Goal: Task Accomplishment & Management: Manage account settings

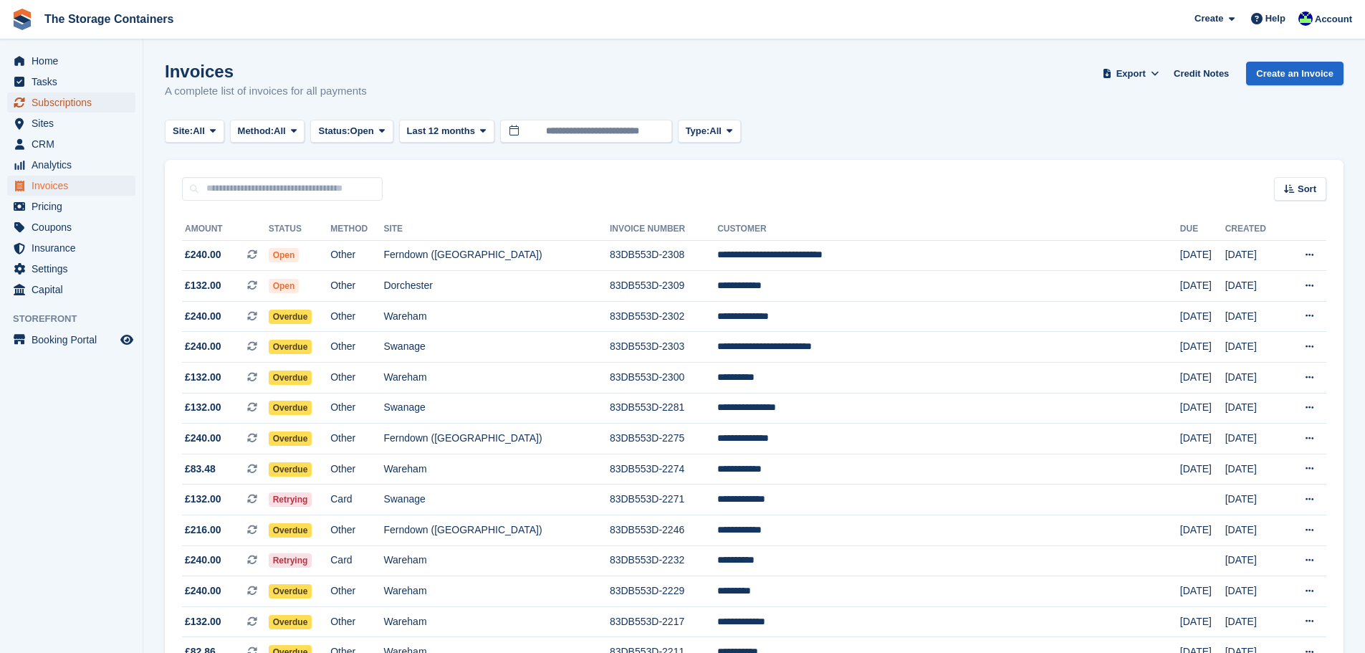
click at [99, 105] on span "Subscriptions" at bounding box center [75, 102] width 86 height 20
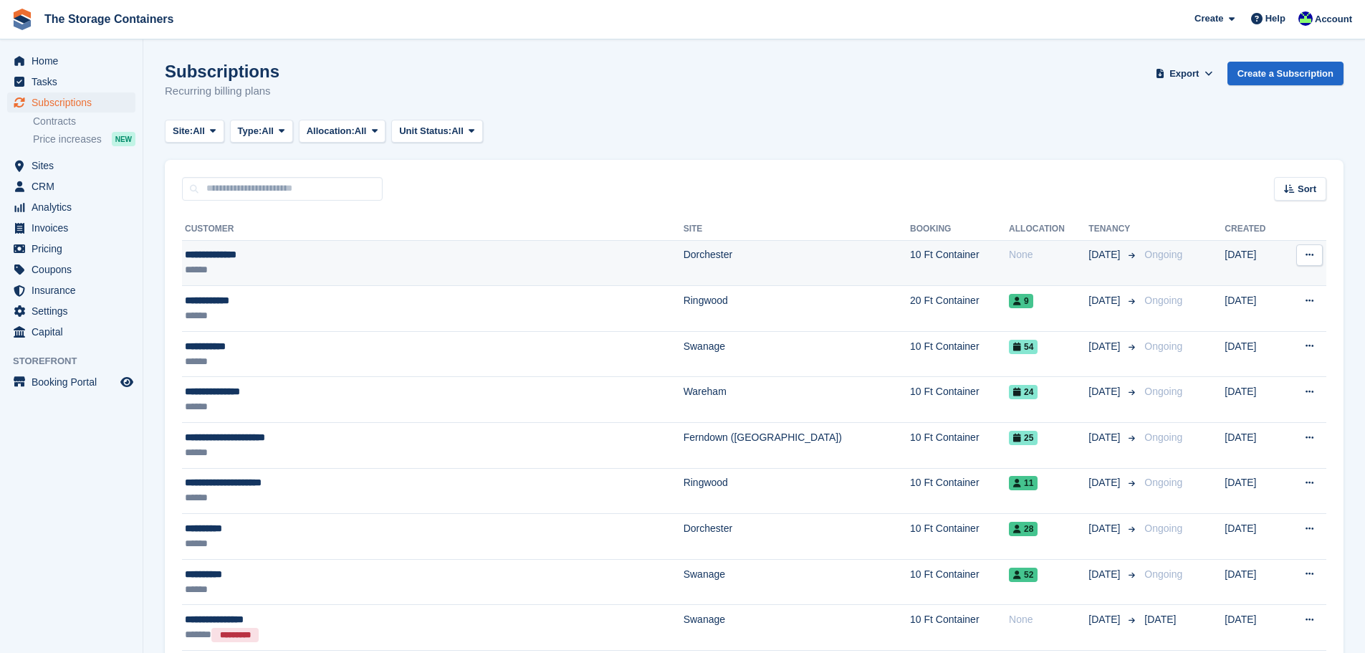
click at [462, 260] on div "**********" at bounding box center [359, 254] width 348 height 15
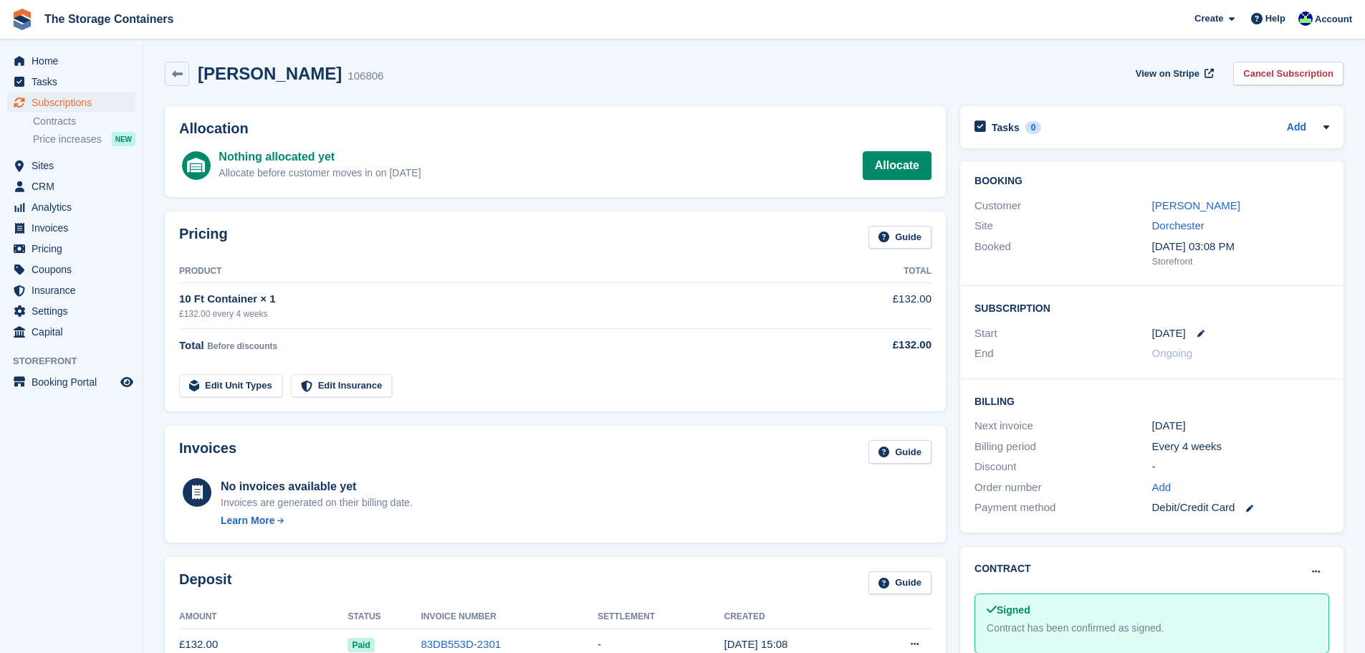
click at [368, 298] on div "10 Ft Container × 1" at bounding box center [497, 299] width 636 height 16
click at [242, 307] on div "£132.00 every 4 weeks" at bounding box center [497, 313] width 636 height 13
click at [1066, 471] on div "Discount" at bounding box center [1063, 467] width 177 height 16
click at [1163, 211] on link "Katie Chambers" at bounding box center [1196, 205] width 88 height 12
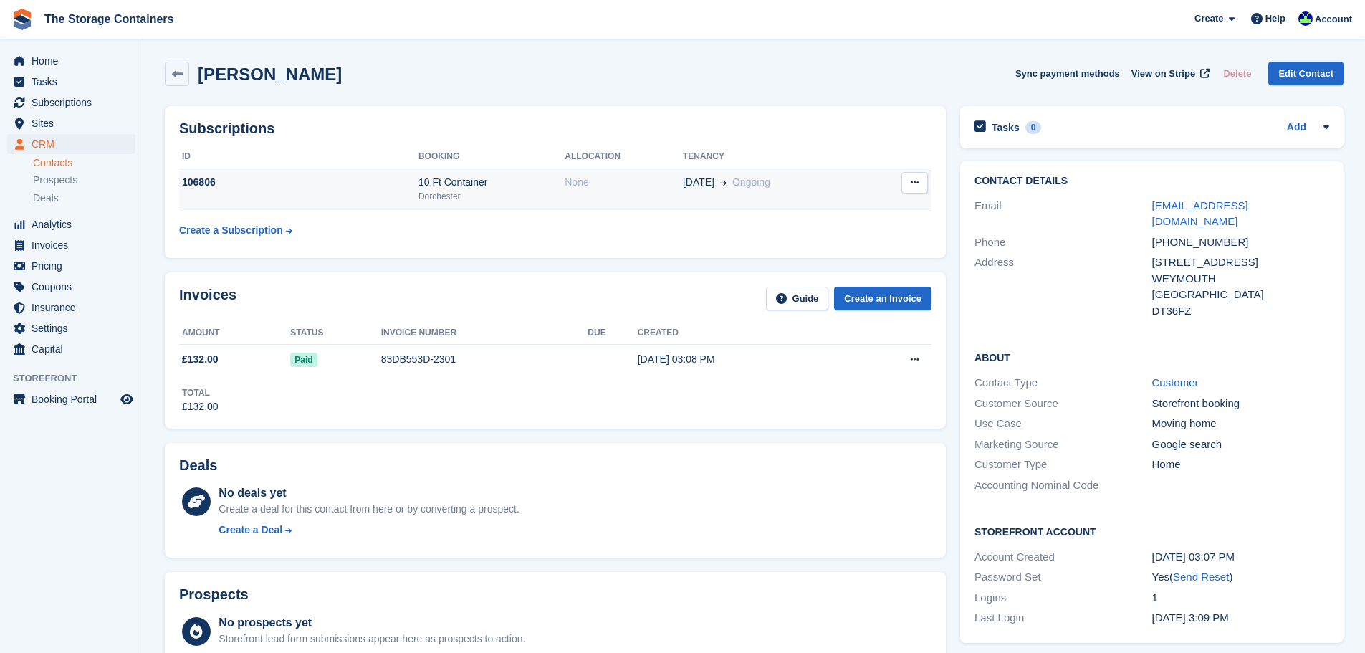
click at [917, 182] on icon at bounding box center [915, 182] width 8 height 9
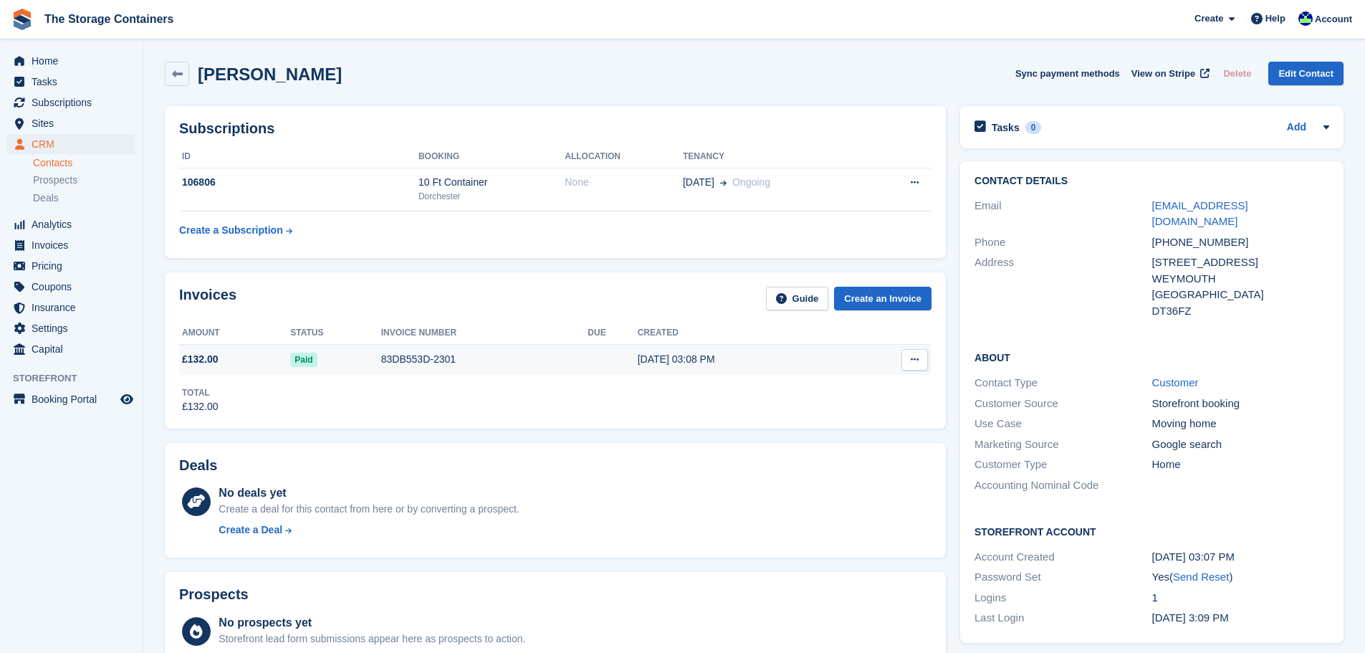
click at [906, 365] on button at bounding box center [914, 359] width 27 height 21
click at [821, 438] on p "View Subscription" at bounding box center [859, 441] width 125 height 19
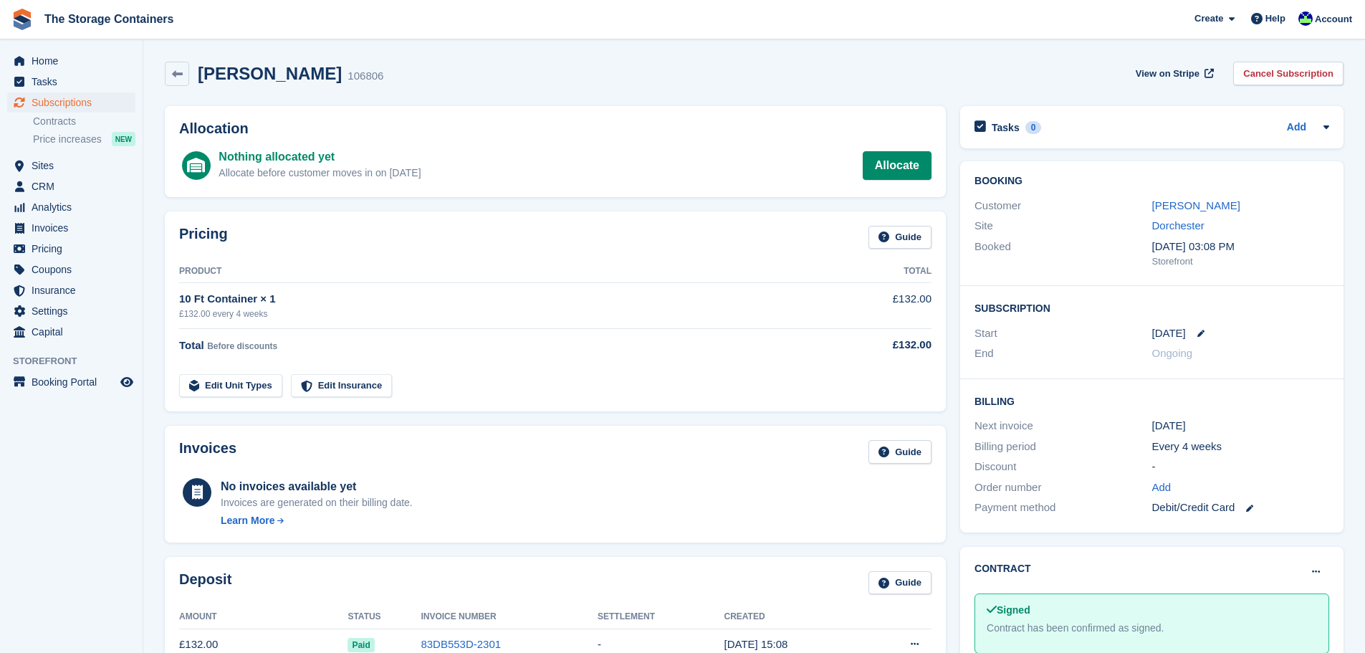
click at [853, 300] on td "£132.00" at bounding box center [873, 305] width 116 height 45
click at [350, 305] on div "10 Ft Container × 1" at bounding box center [497, 299] width 636 height 16
click at [254, 380] on link "Edit Unit Types" at bounding box center [230, 386] width 103 height 24
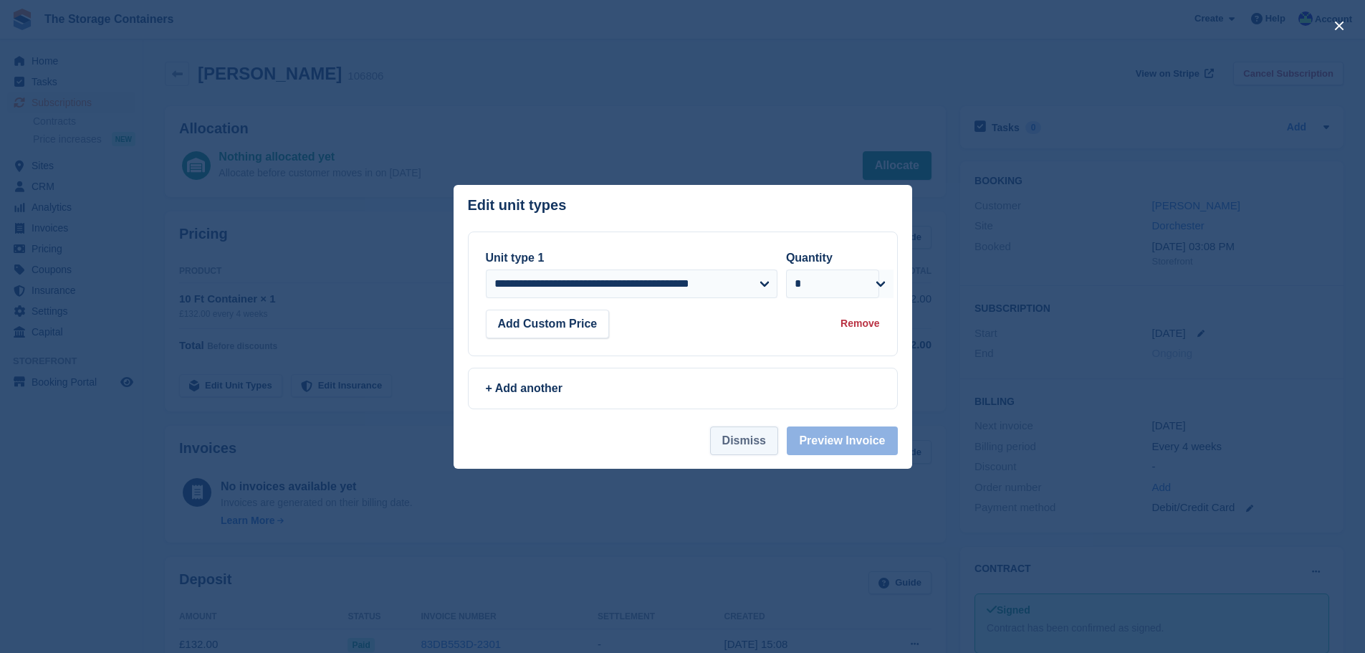
click at [756, 440] on button "Dismiss" at bounding box center [744, 440] width 68 height 29
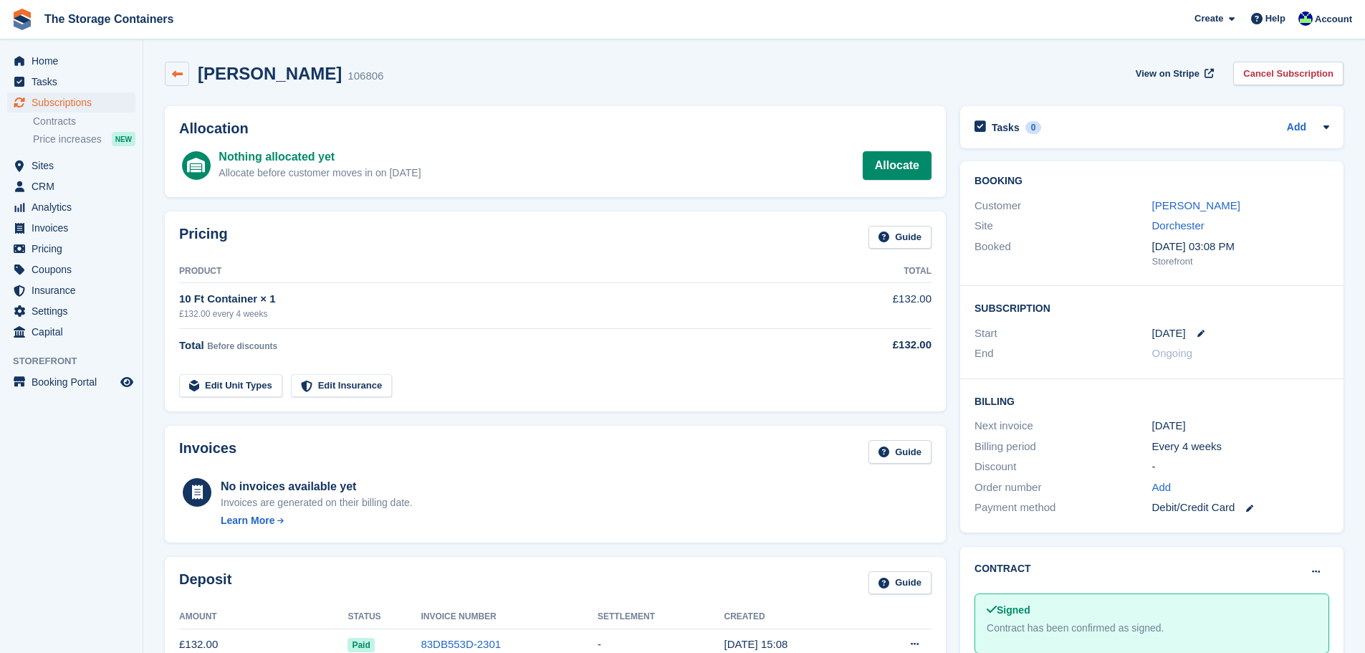
click at [184, 70] on link at bounding box center [177, 74] width 24 height 24
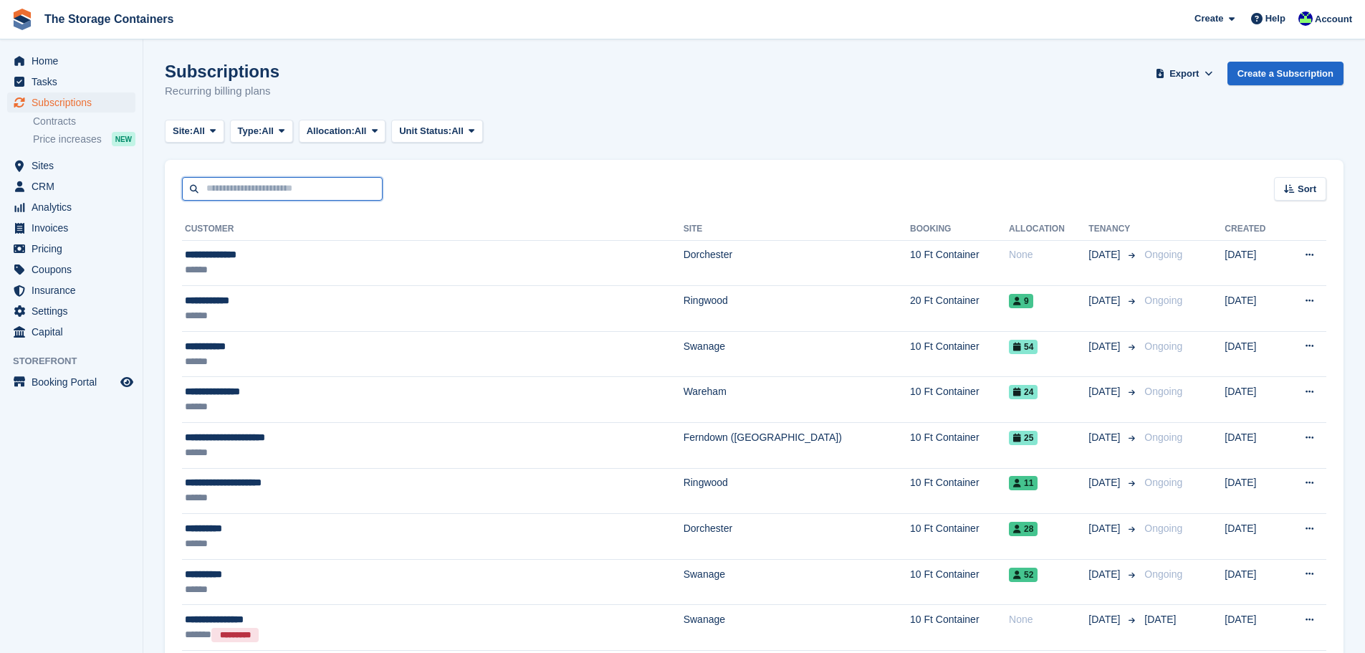
click at [295, 188] on input "text" at bounding box center [282, 189] width 201 height 24
type input "****"
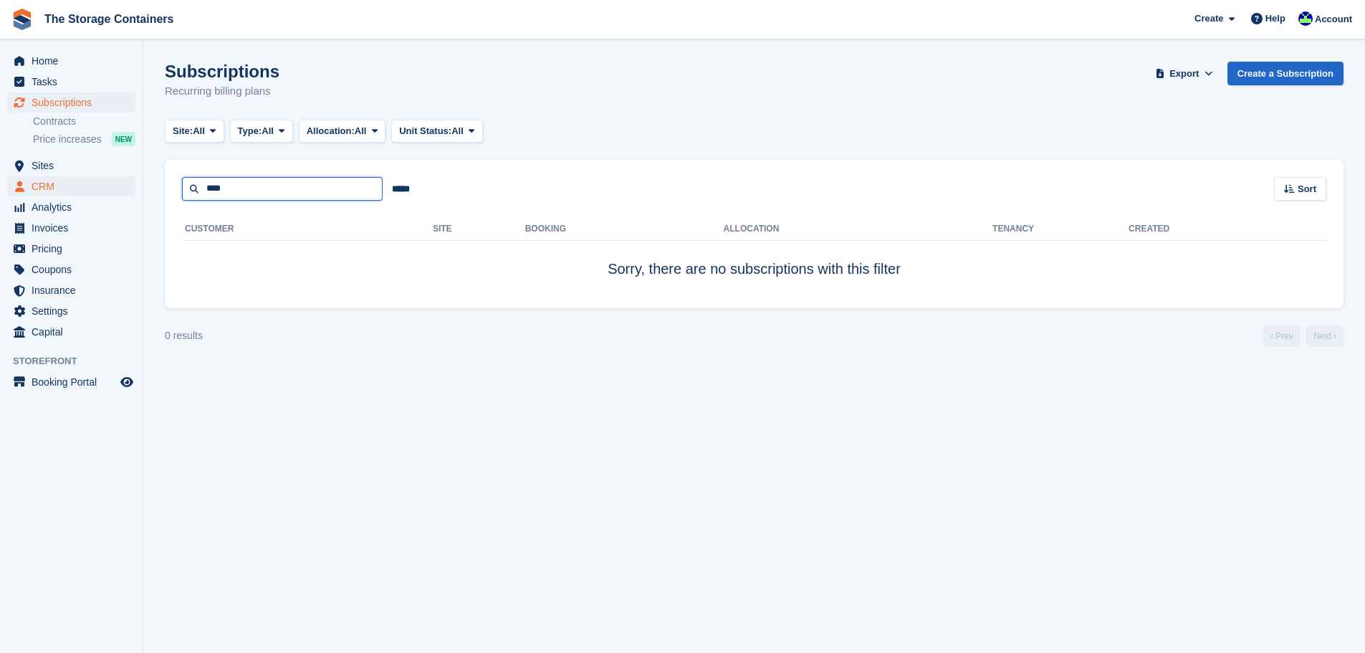
drag, startPoint x: 283, startPoint y: 193, endPoint x: 52, endPoint y: 186, distance: 230.8
click at [52, 186] on div "Home Tasks Subscriptions Subscriptions Subscriptions Contracts Price increases …" at bounding box center [682, 326] width 1365 height 653
click at [241, 191] on input "text" at bounding box center [282, 189] width 201 height 24
type input "****"
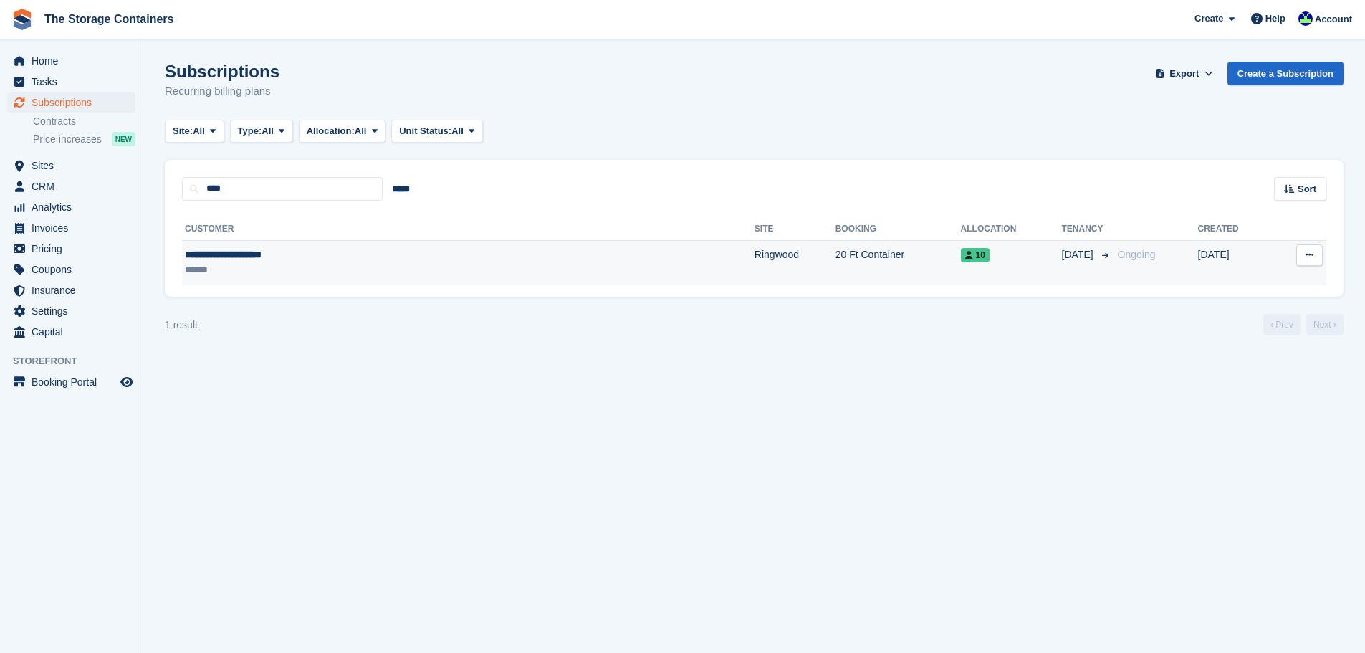
click at [273, 259] on div "**********" at bounding box center [341, 254] width 313 height 15
